Goal: Task Accomplishment & Management: Manage account settings

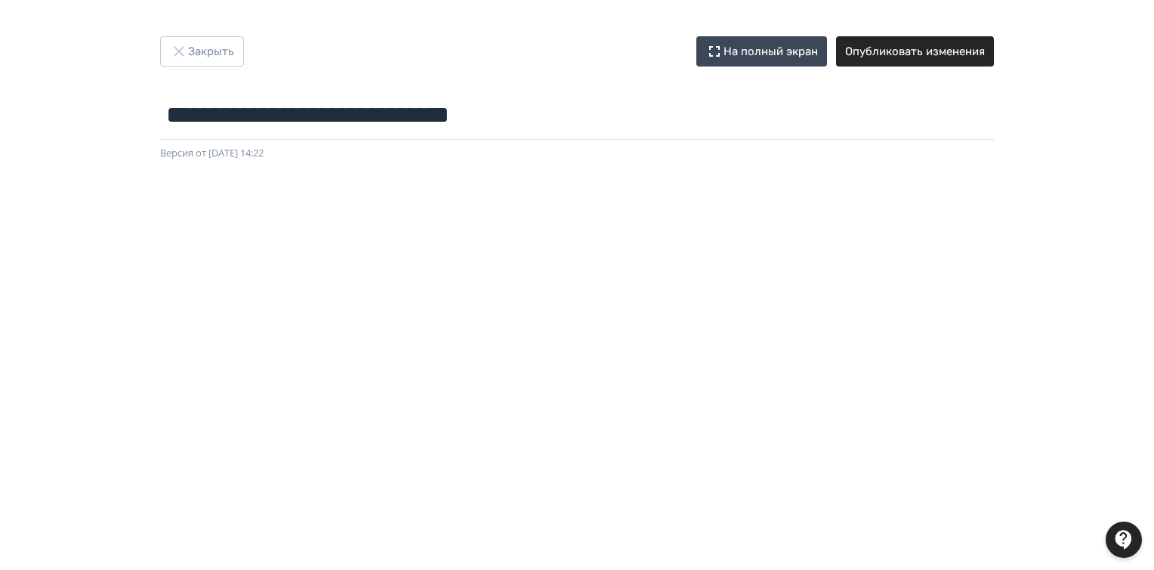
scroll to position [242, 0]
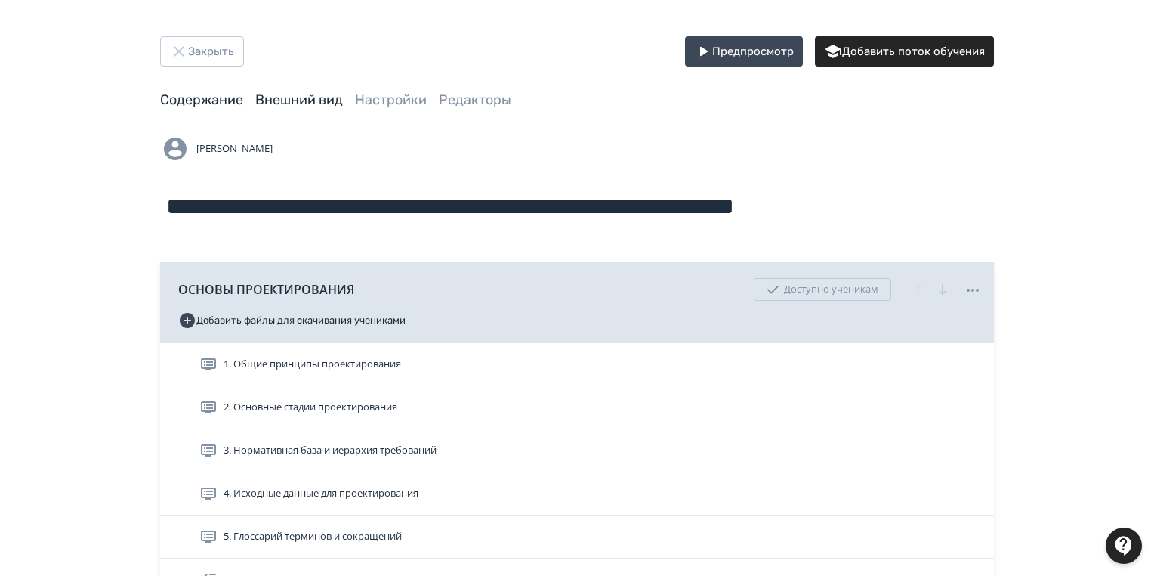
click at [314, 101] on link "Внешний вид" at bounding box center [299, 99] width 88 height 17
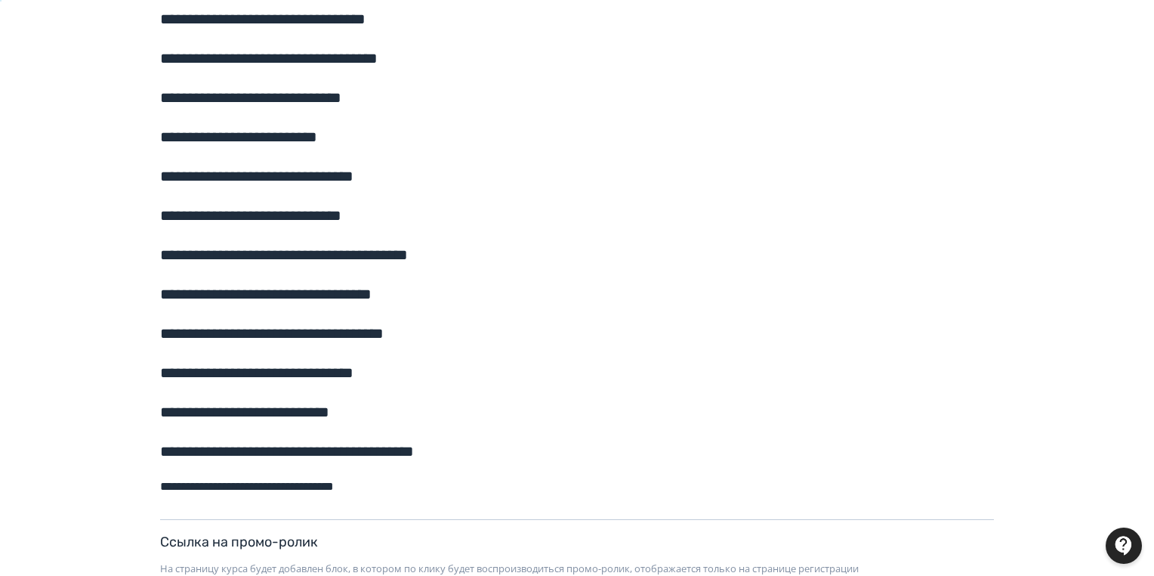
scroll to position [1303, 0]
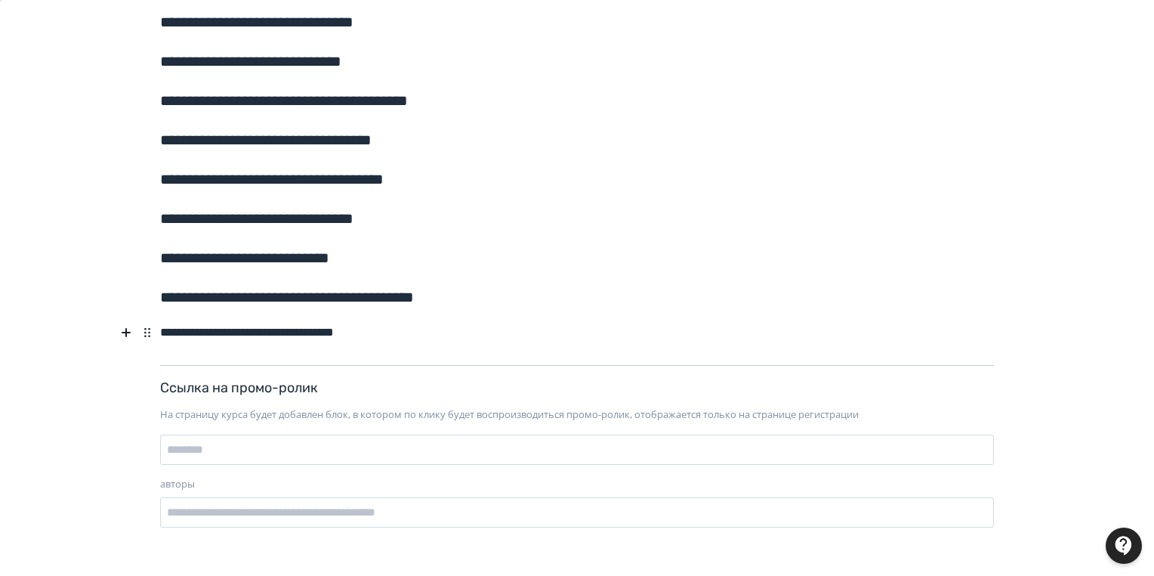
click at [413, 334] on h6 "**********" at bounding box center [577, 330] width 834 height 25
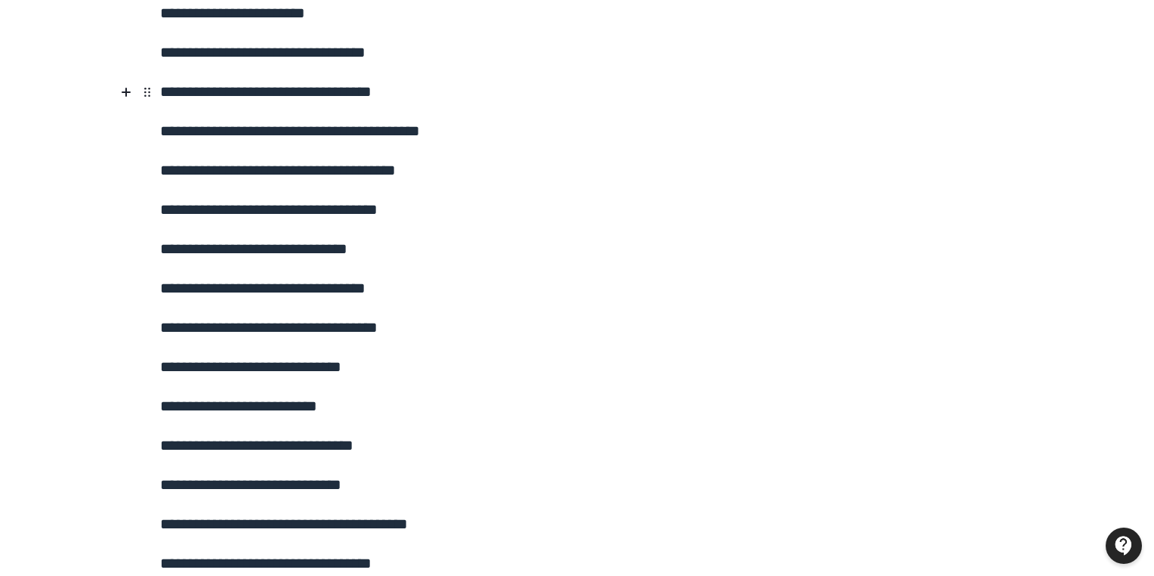
scroll to position [456, 0]
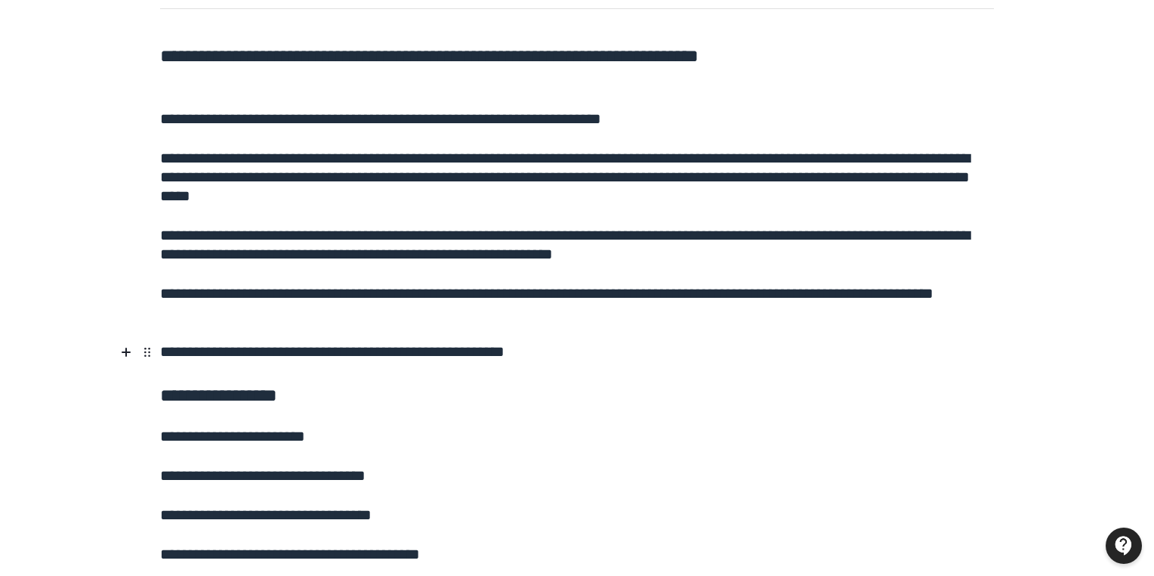
click at [629, 348] on h5 "**********" at bounding box center [577, 348] width 834 height 30
click at [404, 317] on h5 "**********" at bounding box center [577, 299] width 834 height 49
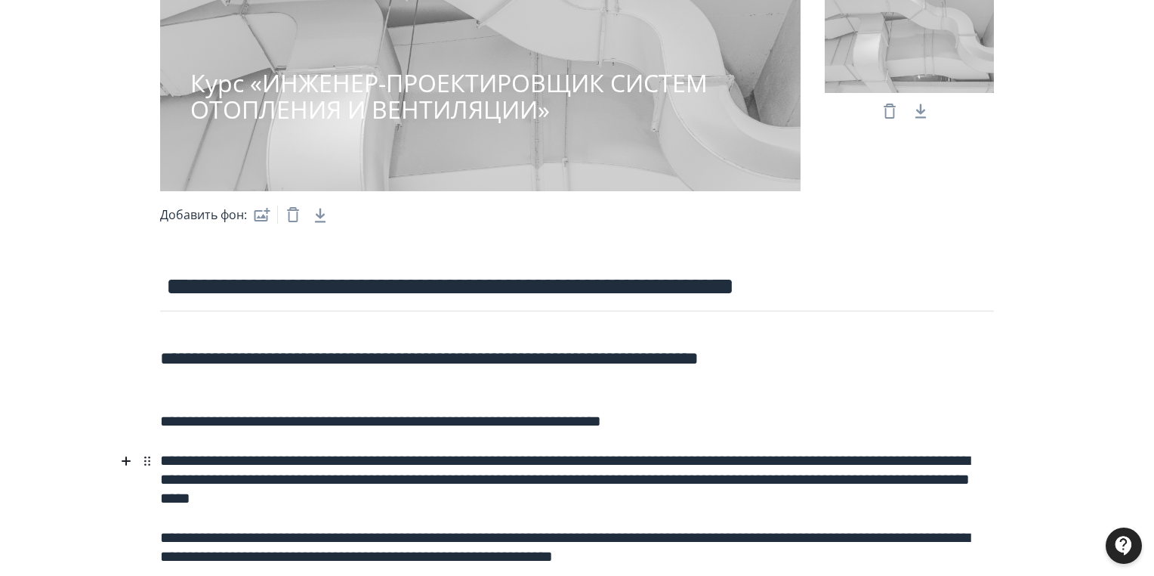
scroll to position [0, 0]
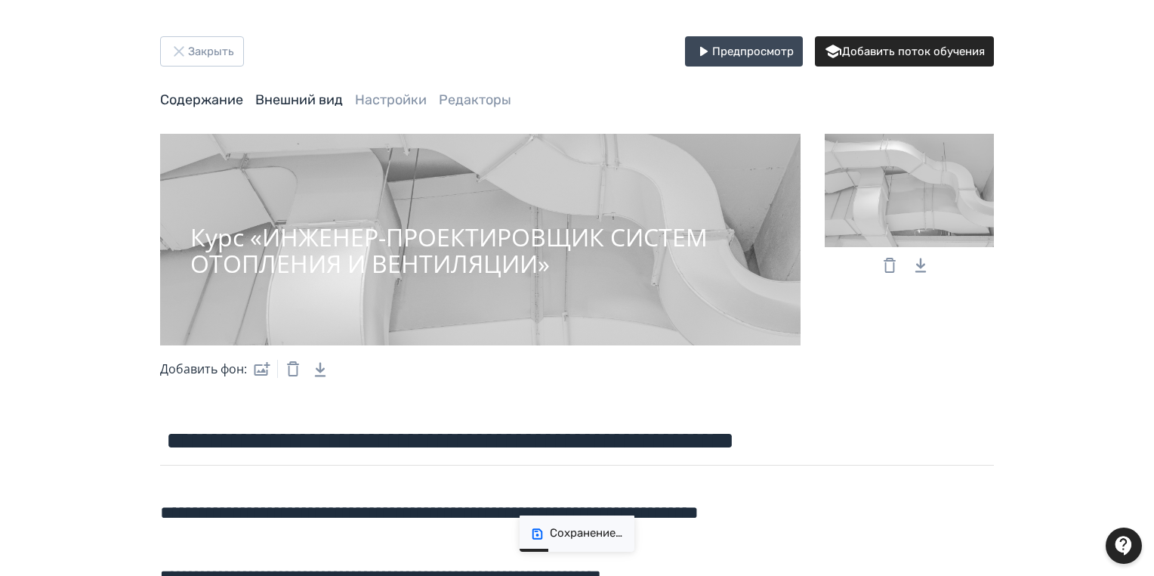
click at [221, 103] on link "Содержание" at bounding box center [201, 99] width 83 height 17
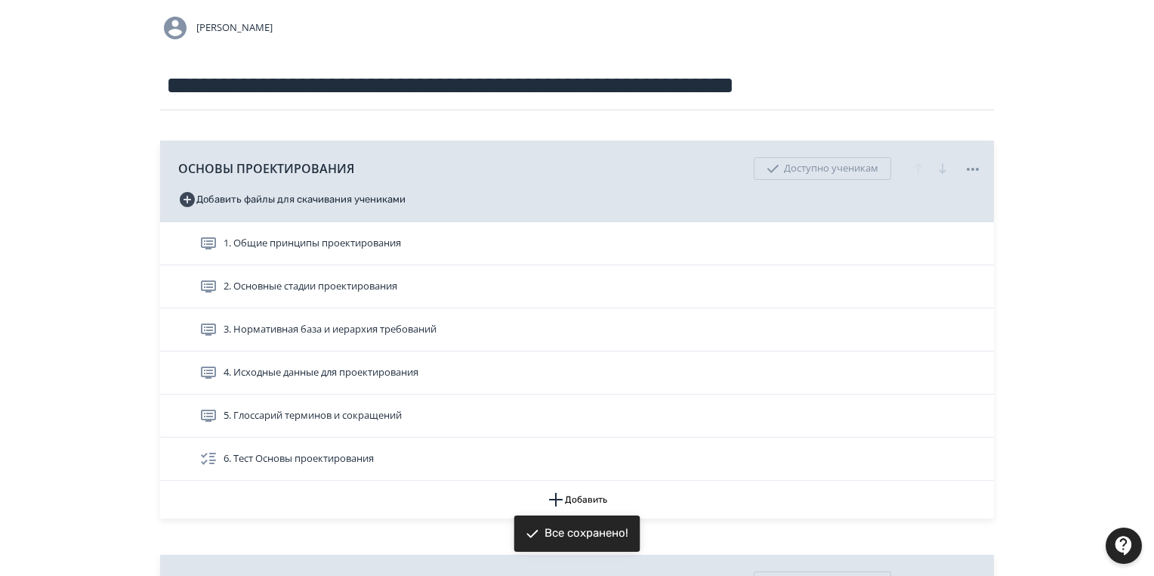
scroll to position [181, 0]
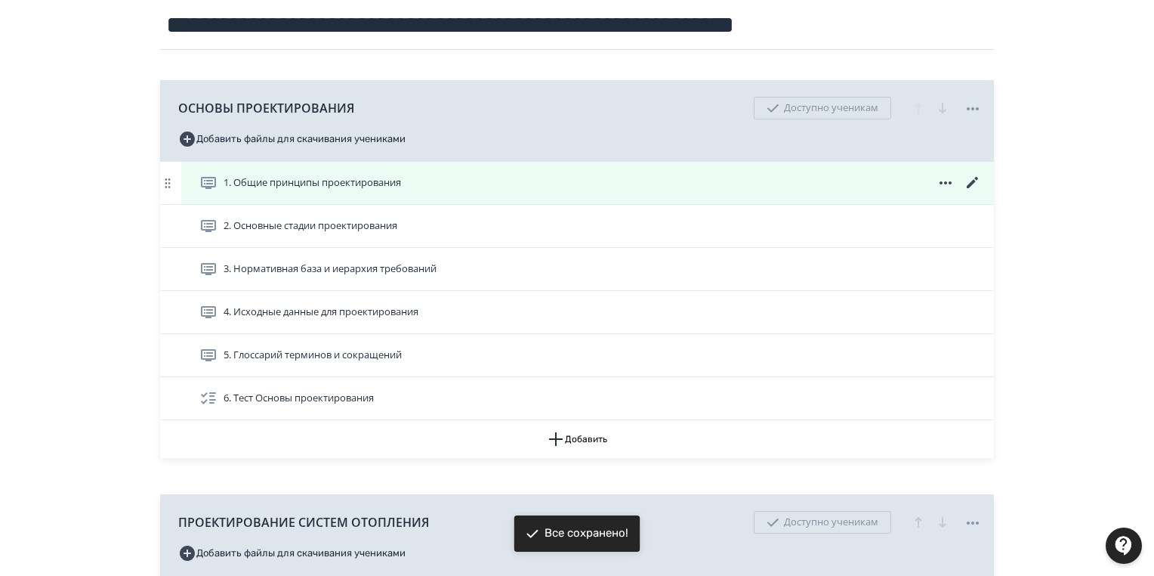
click at [971, 184] on icon at bounding box center [972, 182] width 11 height 11
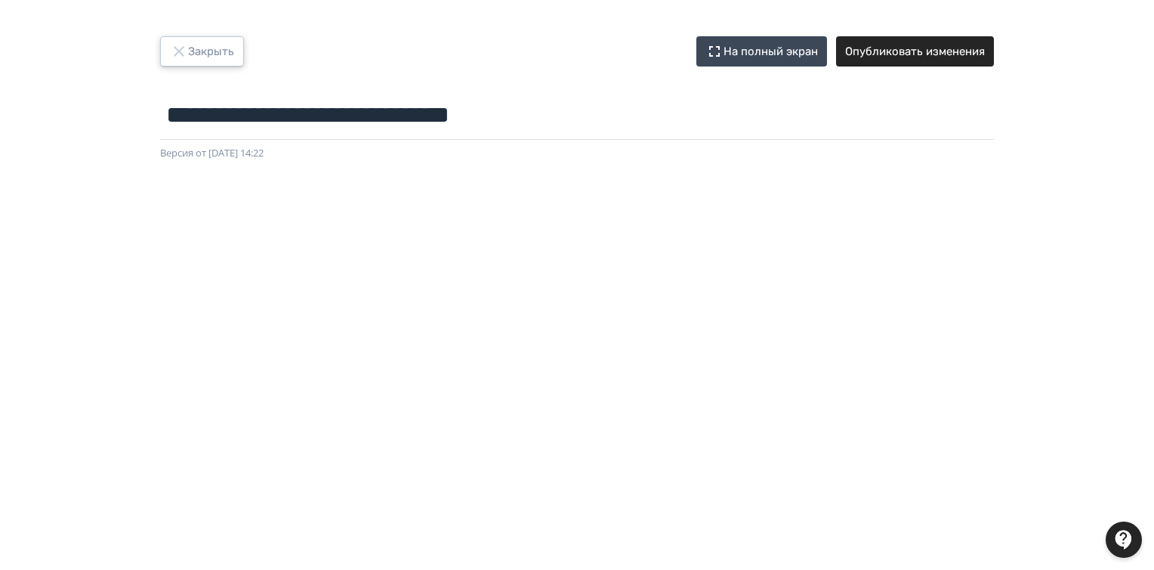
click at [204, 40] on button "Закрыть" at bounding box center [202, 51] width 84 height 30
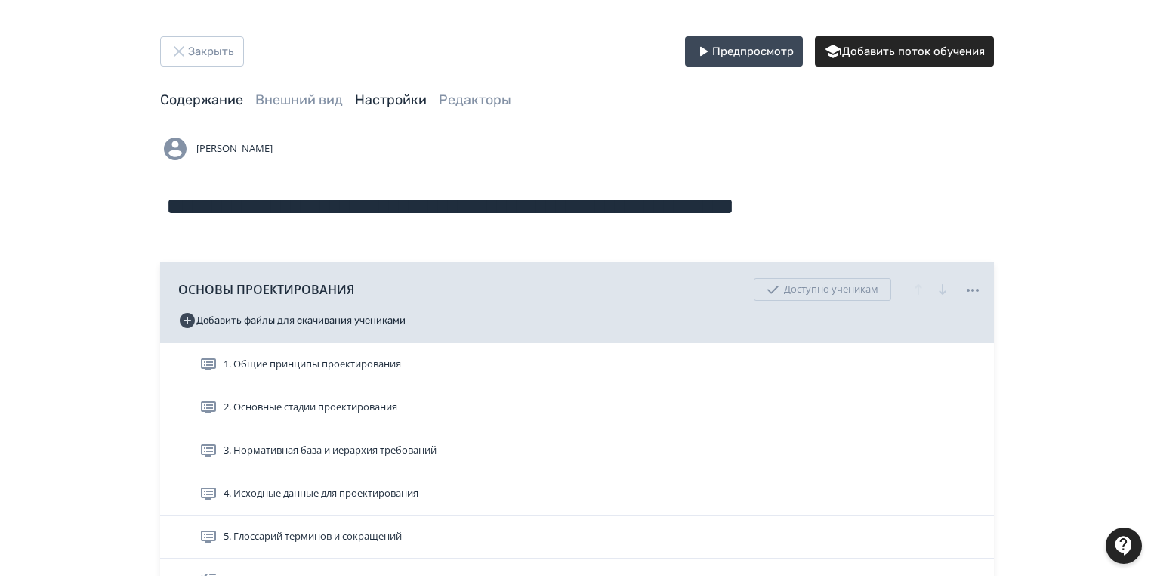
click at [375, 104] on link "Настройки" at bounding box center [391, 99] width 72 height 17
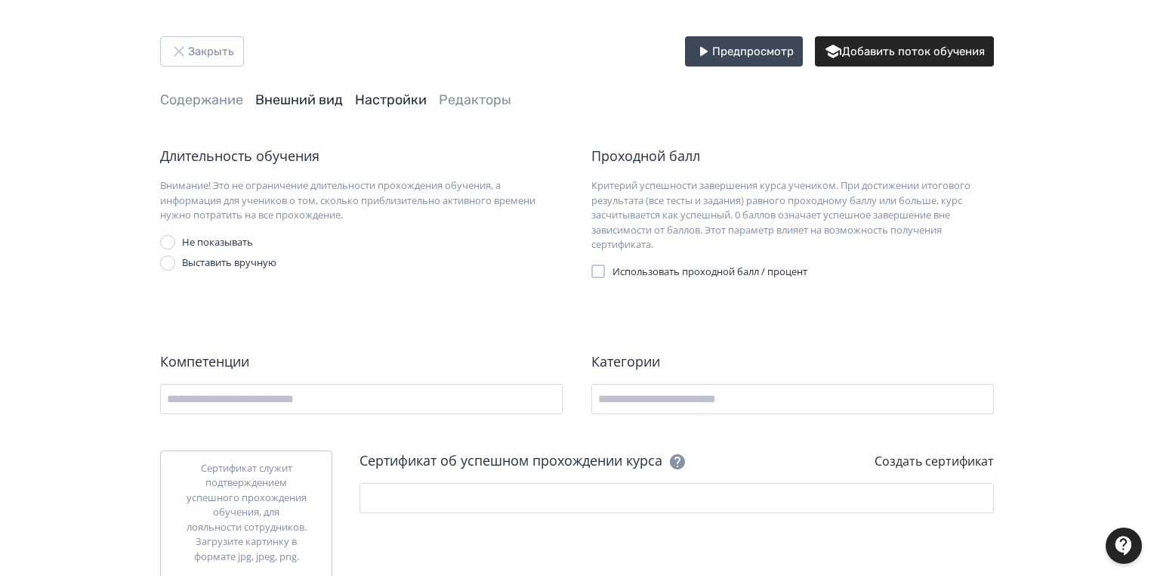
click at [305, 98] on link "Внешний вид" at bounding box center [299, 99] width 88 height 17
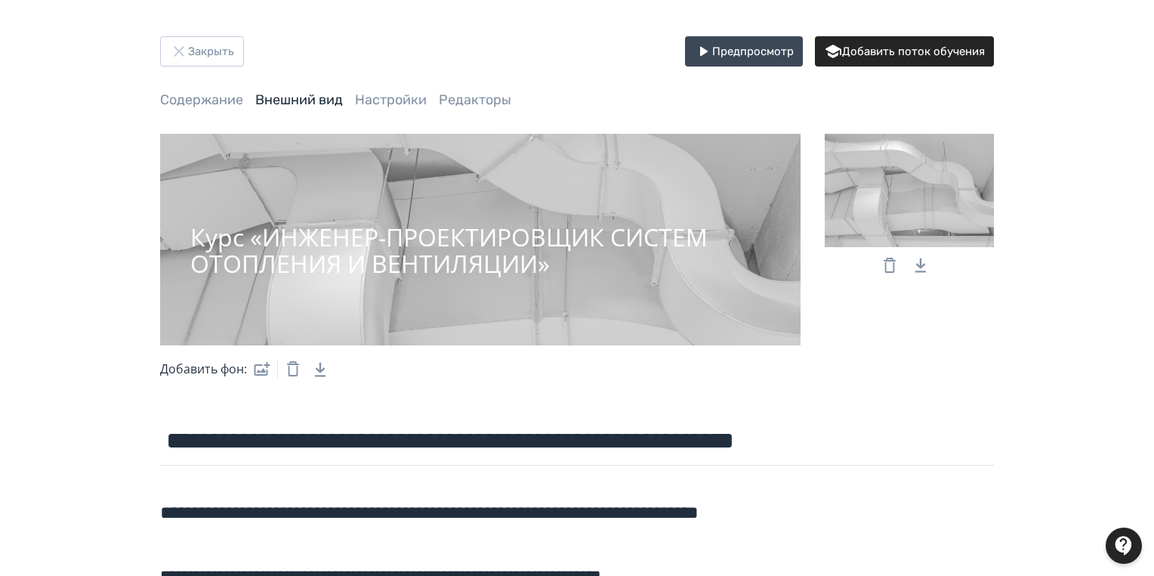
click at [1117, 545] on div at bounding box center [1124, 545] width 36 height 36
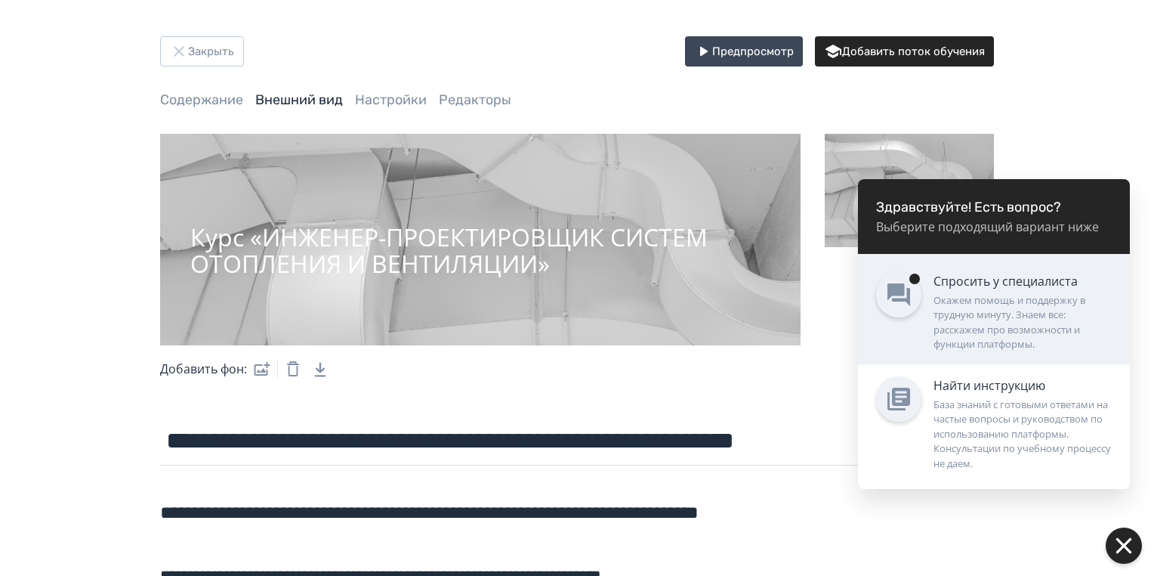
click at [968, 323] on div "Окажем помощь и поддержку в трудную минуту. Знаем все: расскажем про возможност…" at bounding box center [1023, 322] width 178 height 59
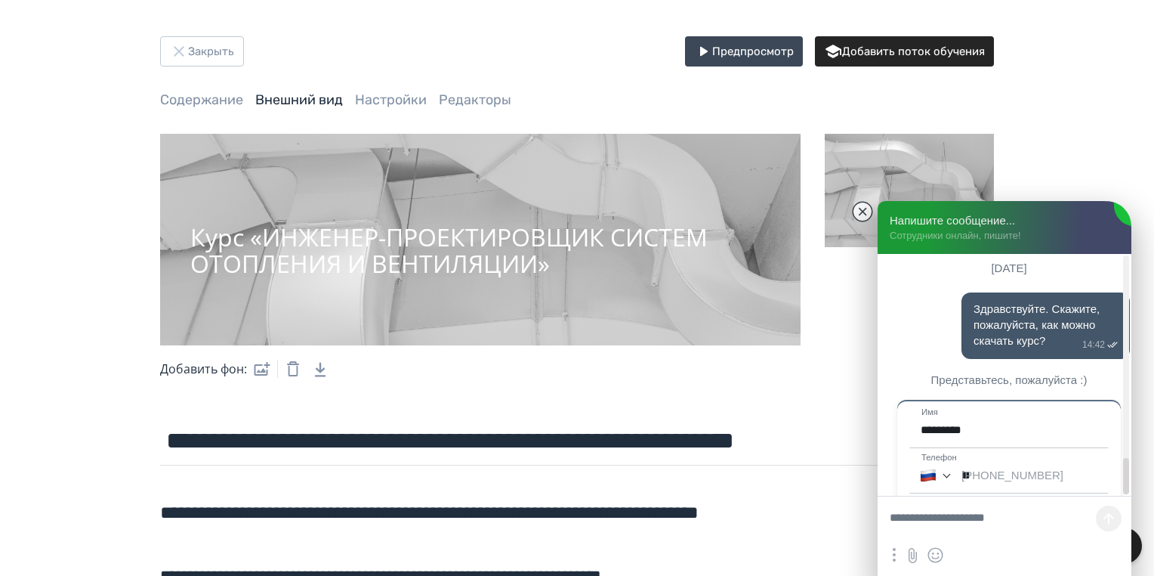
scroll to position [1374, 0]
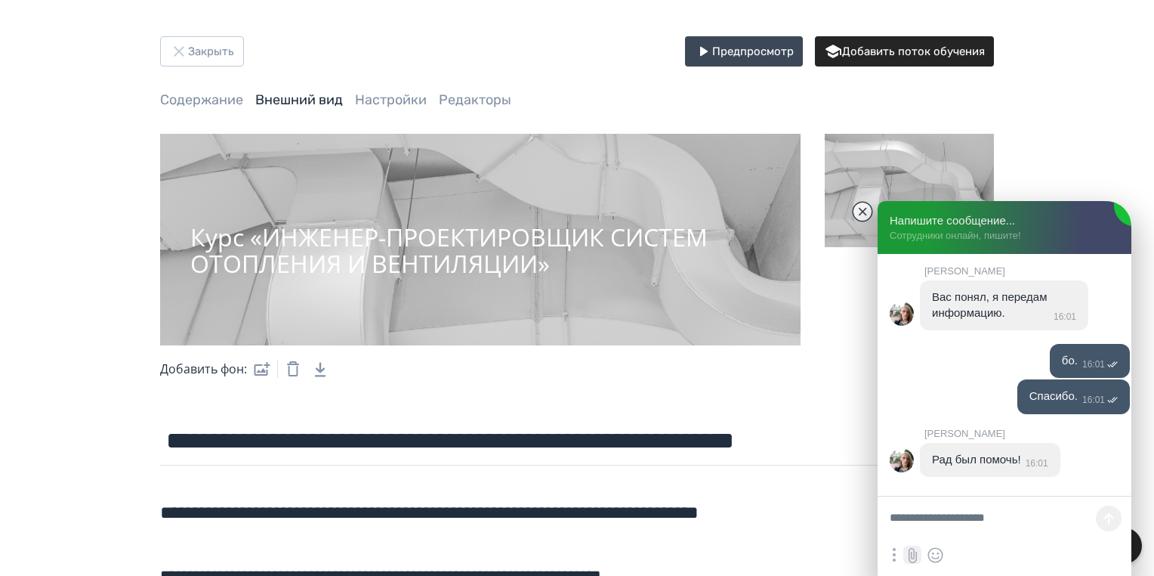
click at [915, 561] on input "file" at bounding box center [913, 554] width 18 height 18
paste textarea "*"
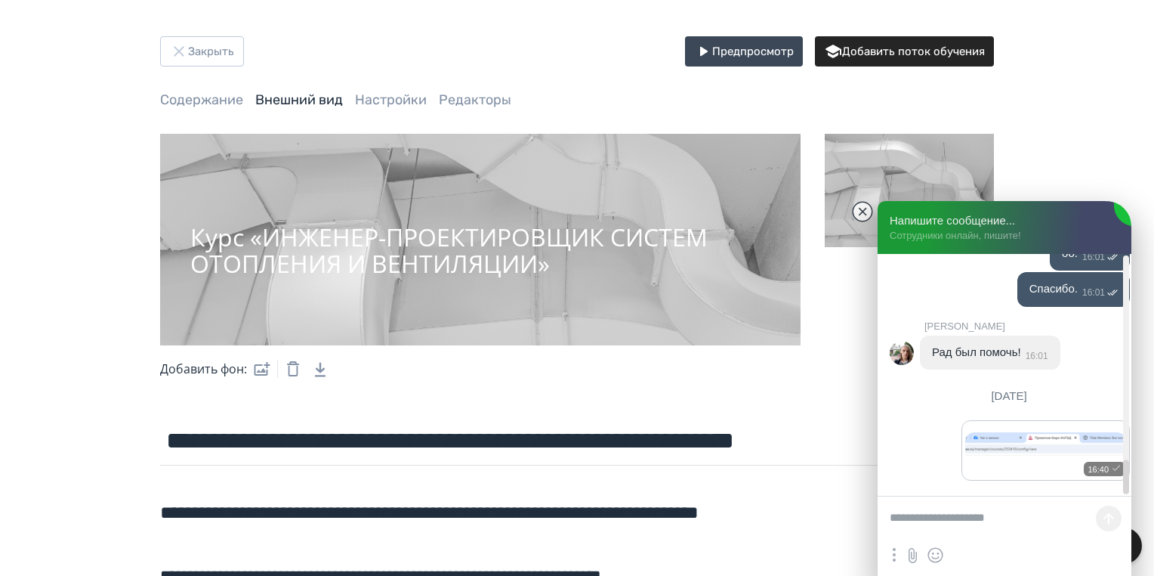
scroll to position [1484, 0]
click at [919, 514] on textarea at bounding box center [1005, 518] width 254 height 45
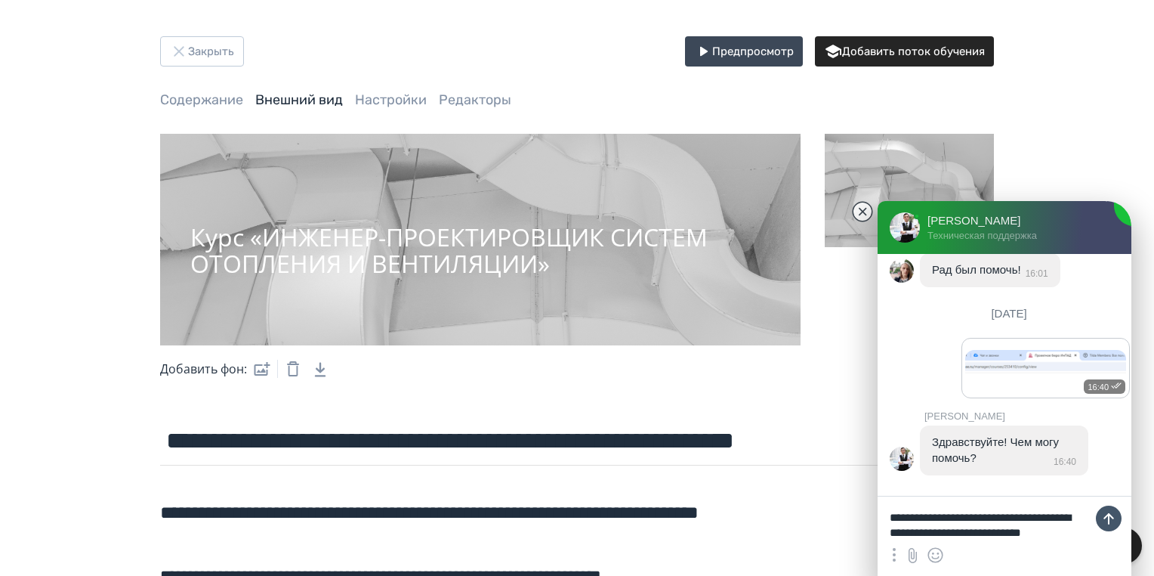
scroll to position [0, 0]
type textarea "**********"
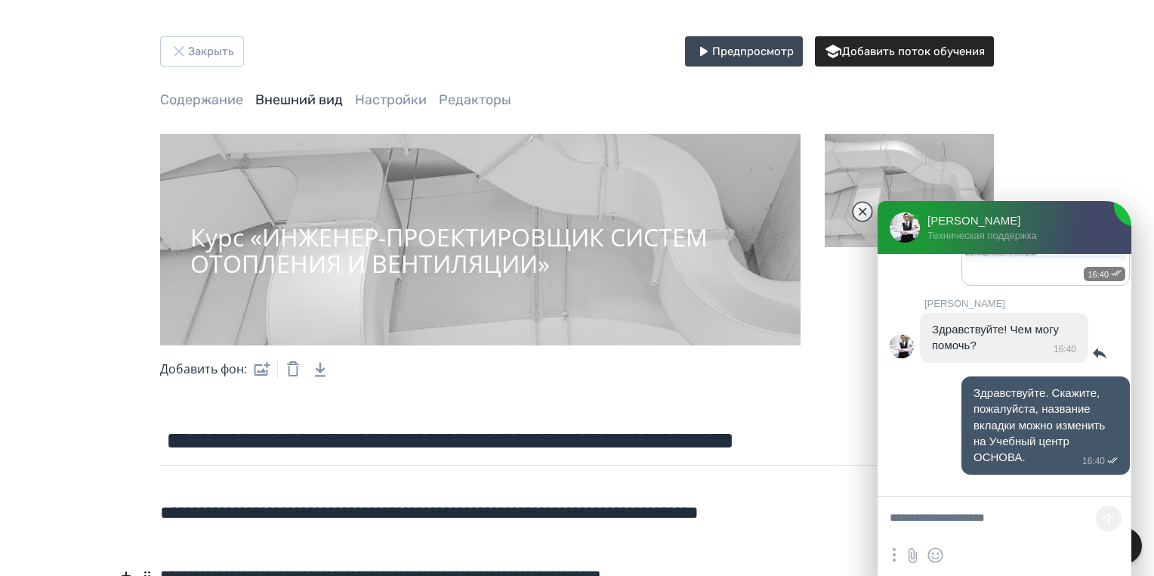
scroll to position [1740, 0]
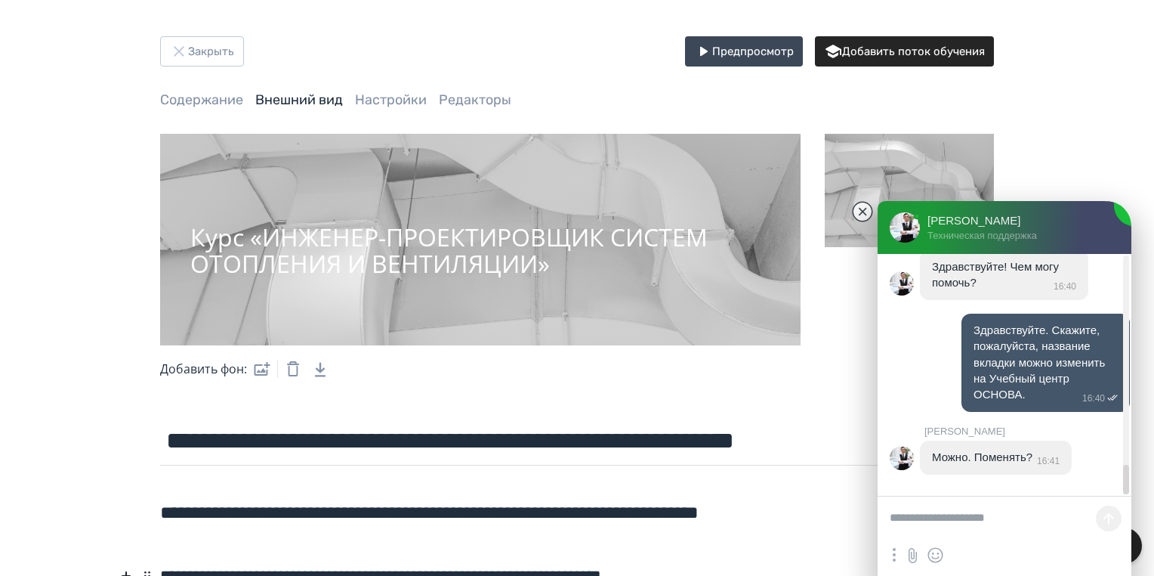
click at [910, 525] on textarea at bounding box center [1005, 518] width 254 height 45
type textarea "***"
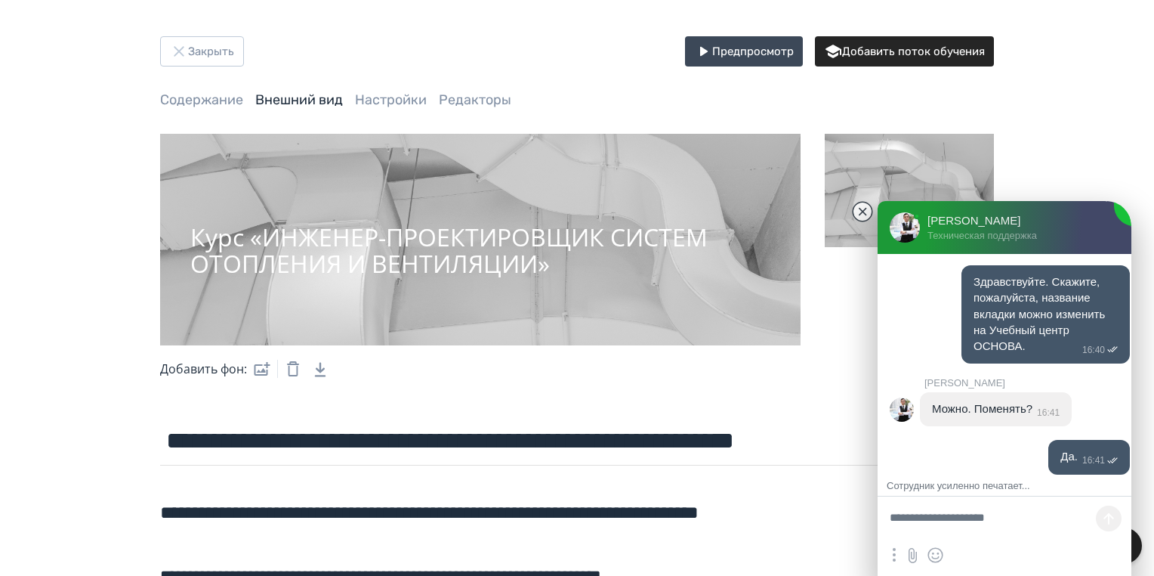
scroll to position [1851, 0]
